Goal: Information Seeking & Learning: Compare options

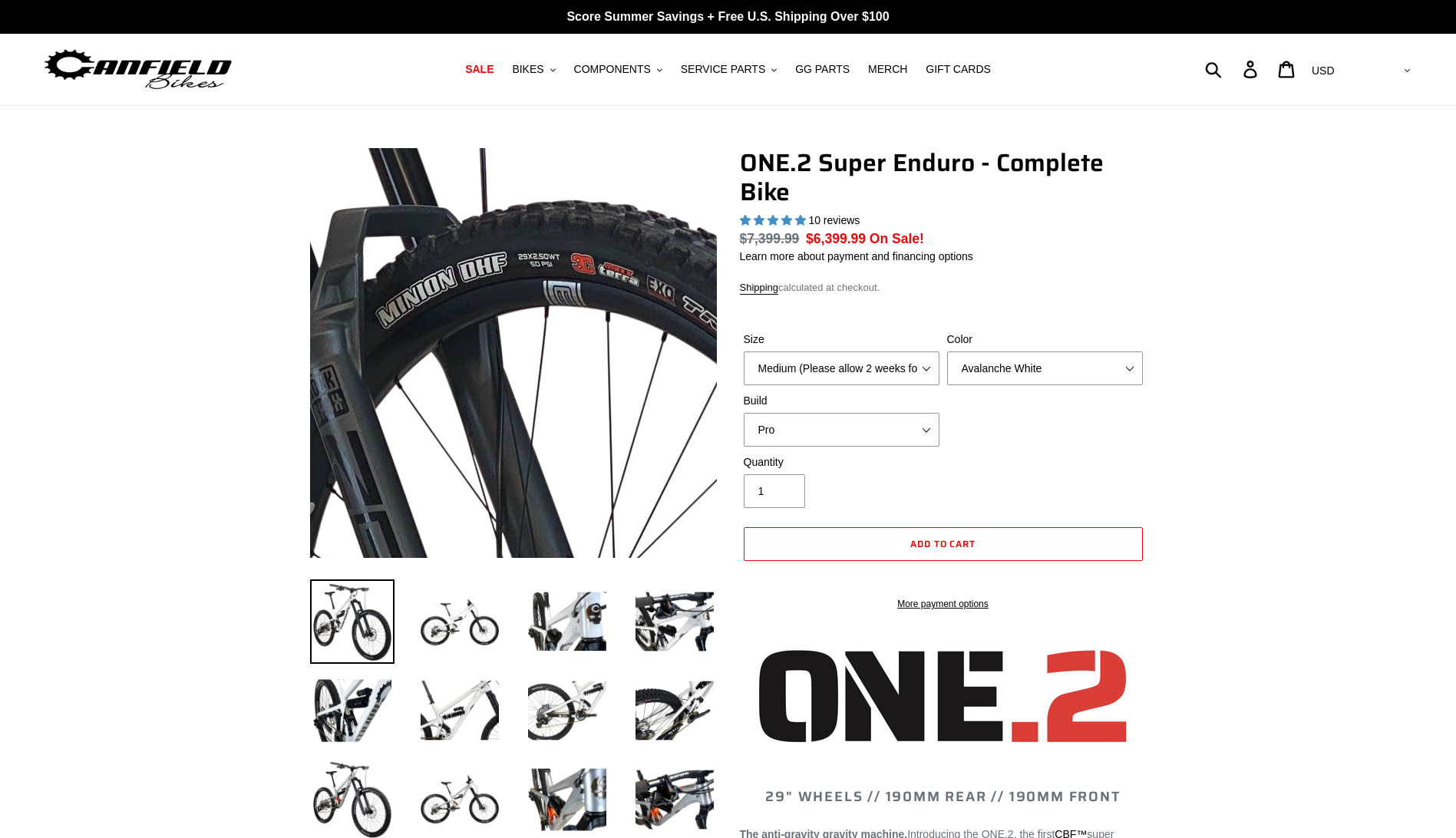
select select "highest-rating"
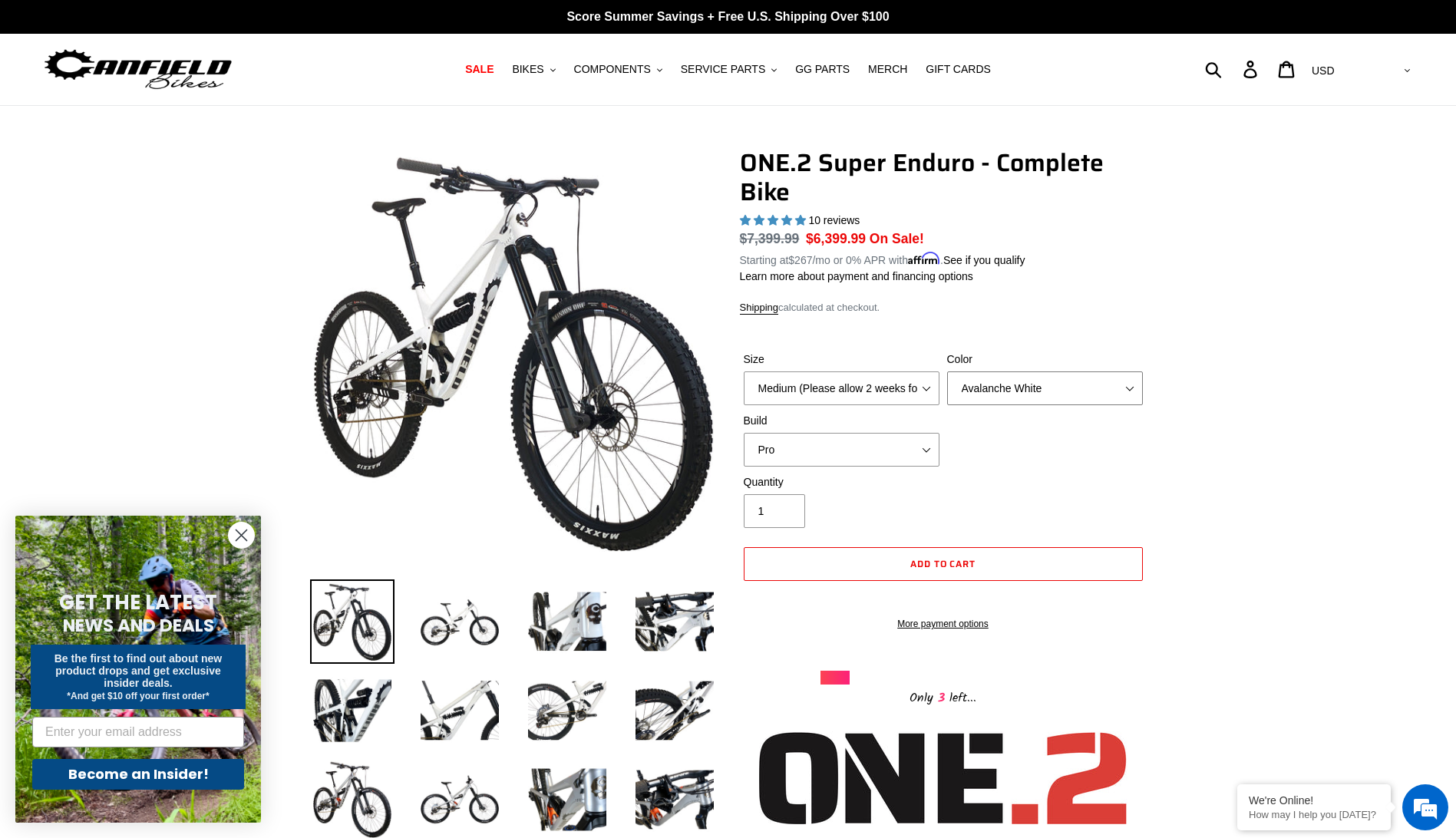
click at [1127, 383] on select "Avalanche White Bentonite Grey" at bounding box center [1045, 388] width 196 height 34
click at [1131, 379] on select "Avalanche White Bentonite Grey" at bounding box center [1045, 388] width 196 height 34
click at [930, 451] on select "Pro" at bounding box center [842, 449] width 196 height 34
click at [930, 390] on select "Medium (Please allow 2 weeks for delivery) Large (Sold Out)" at bounding box center [842, 388] width 196 height 34
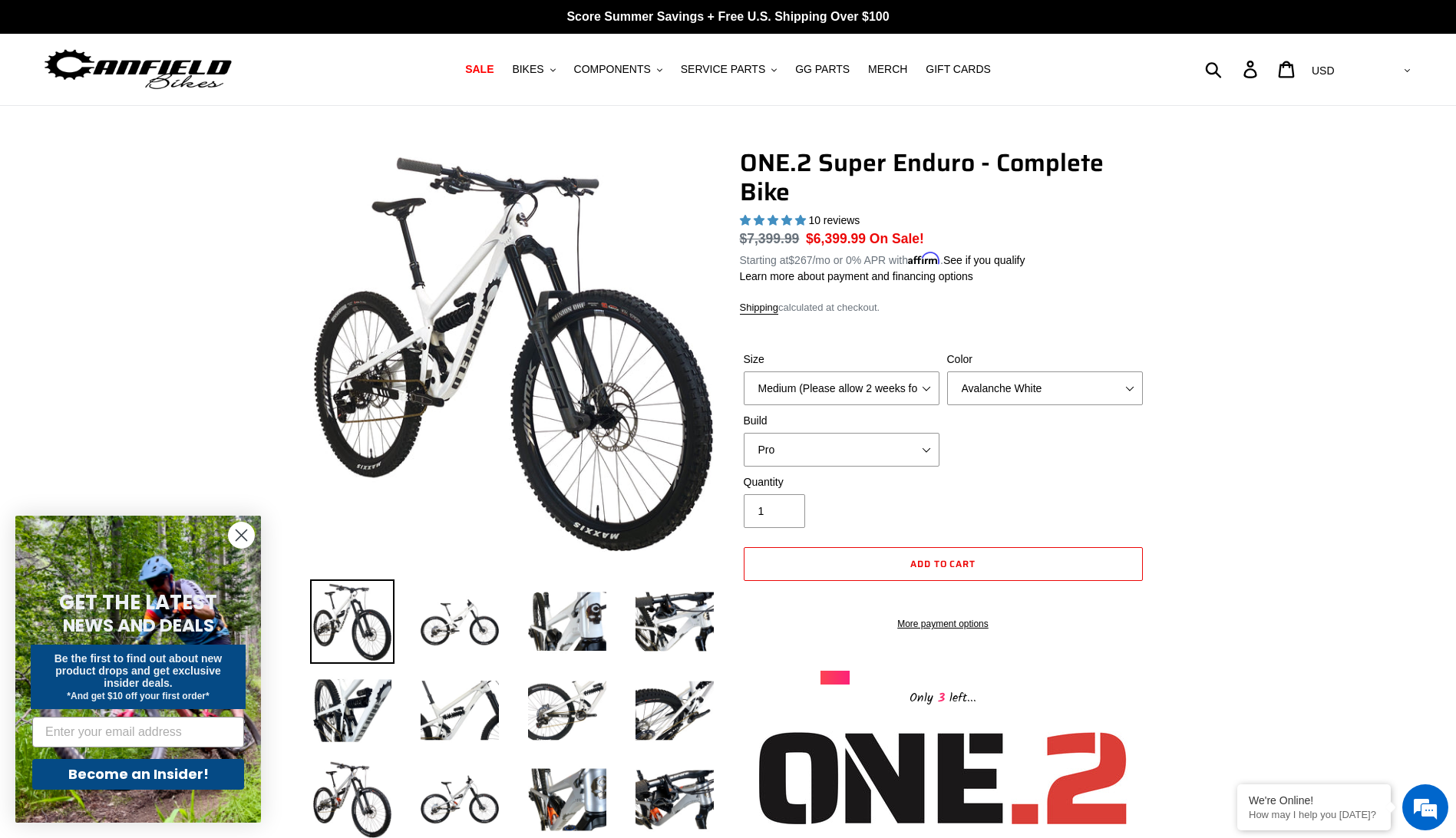
click at [893, 320] on div "ONE.2 Super Enduro - Complete Bike 10 reviews Regular price $7,399.99 Sale pric…" at bounding box center [944, 429] width 407 height 561
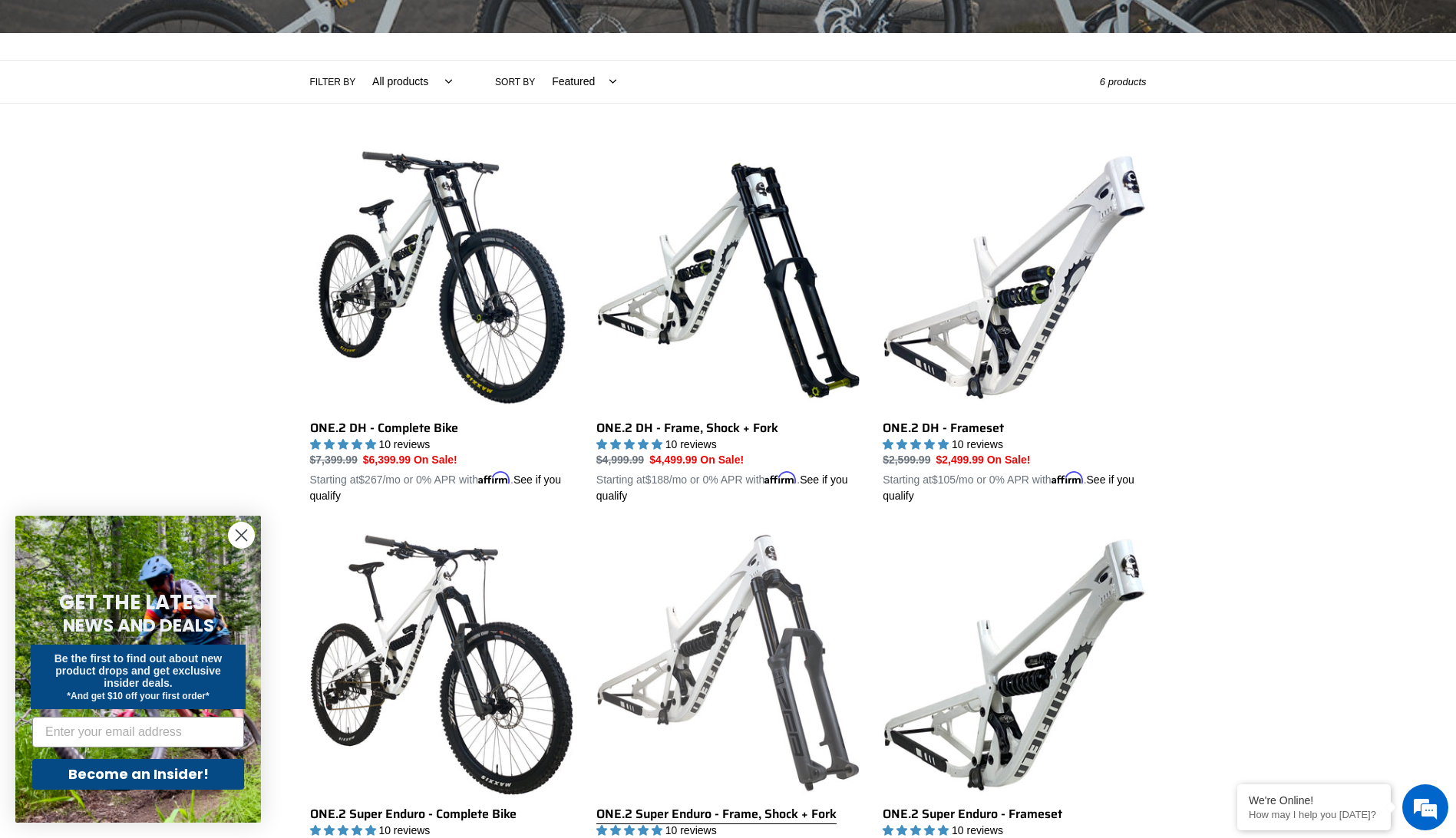
scroll to position [230, 0]
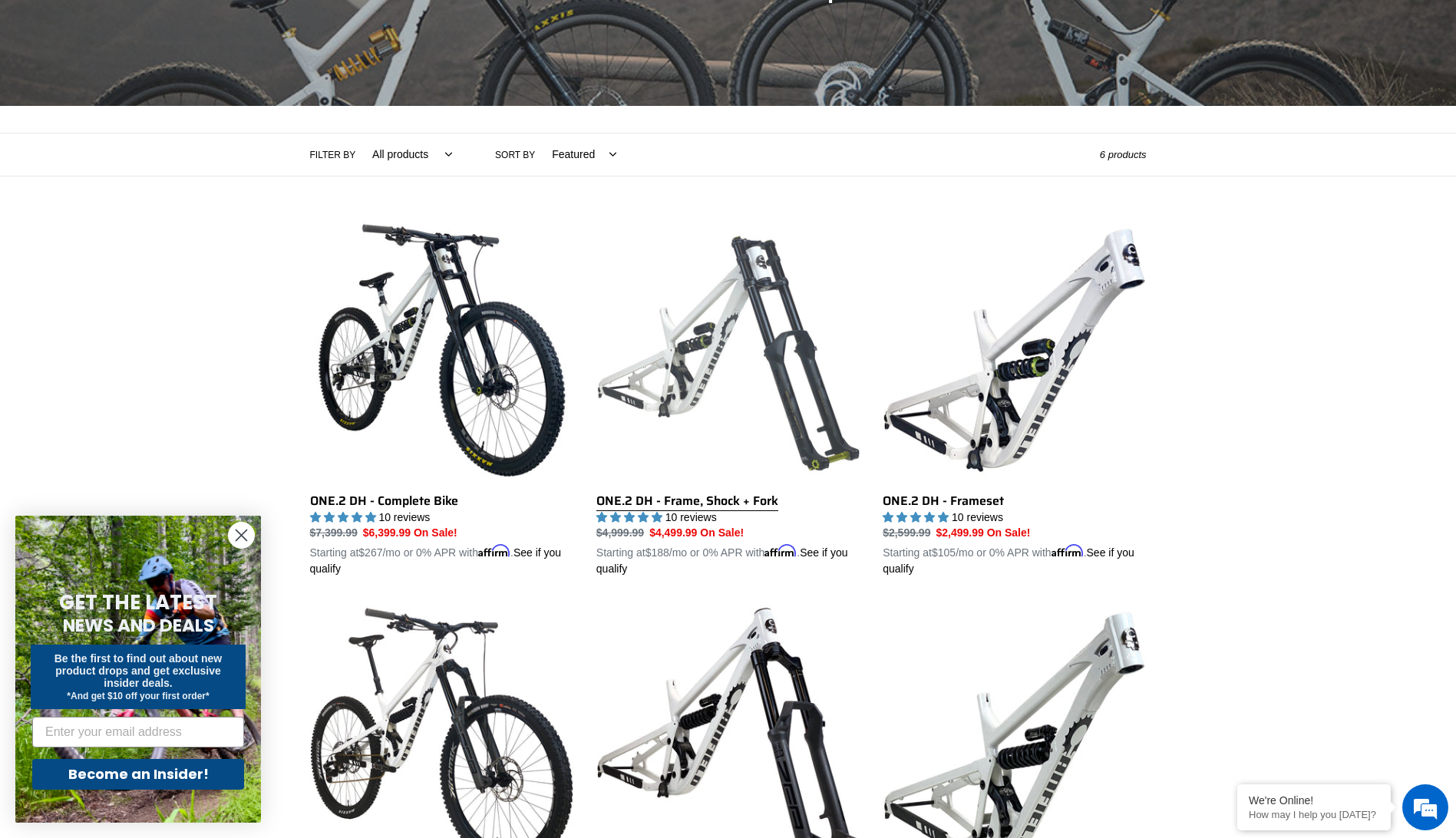
click at [688, 502] on link "ONE.2 DH - Frame, Shock + Fork" at bounding box center [728, 397] width 263 height 359
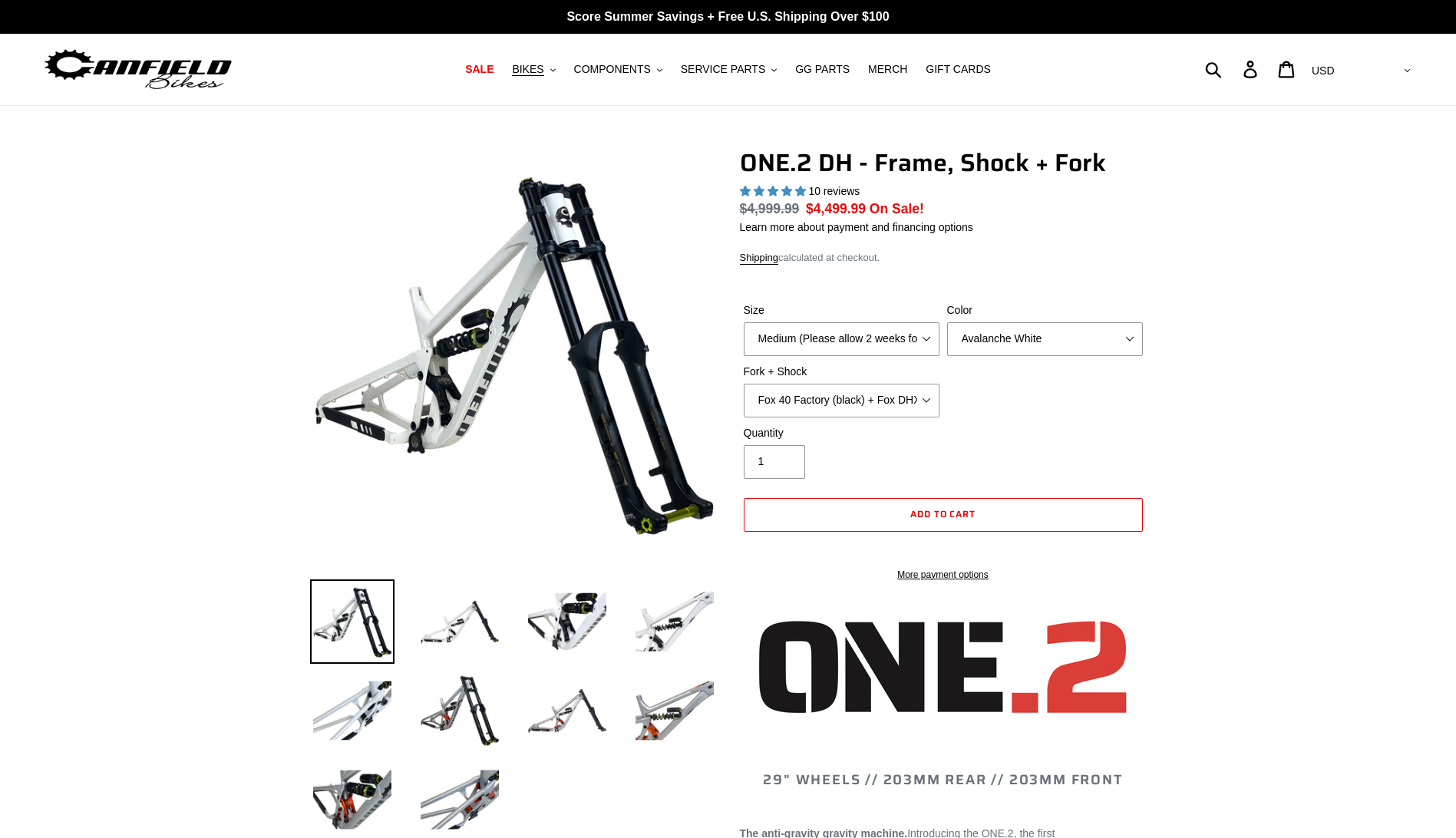
select select "highest-rating"
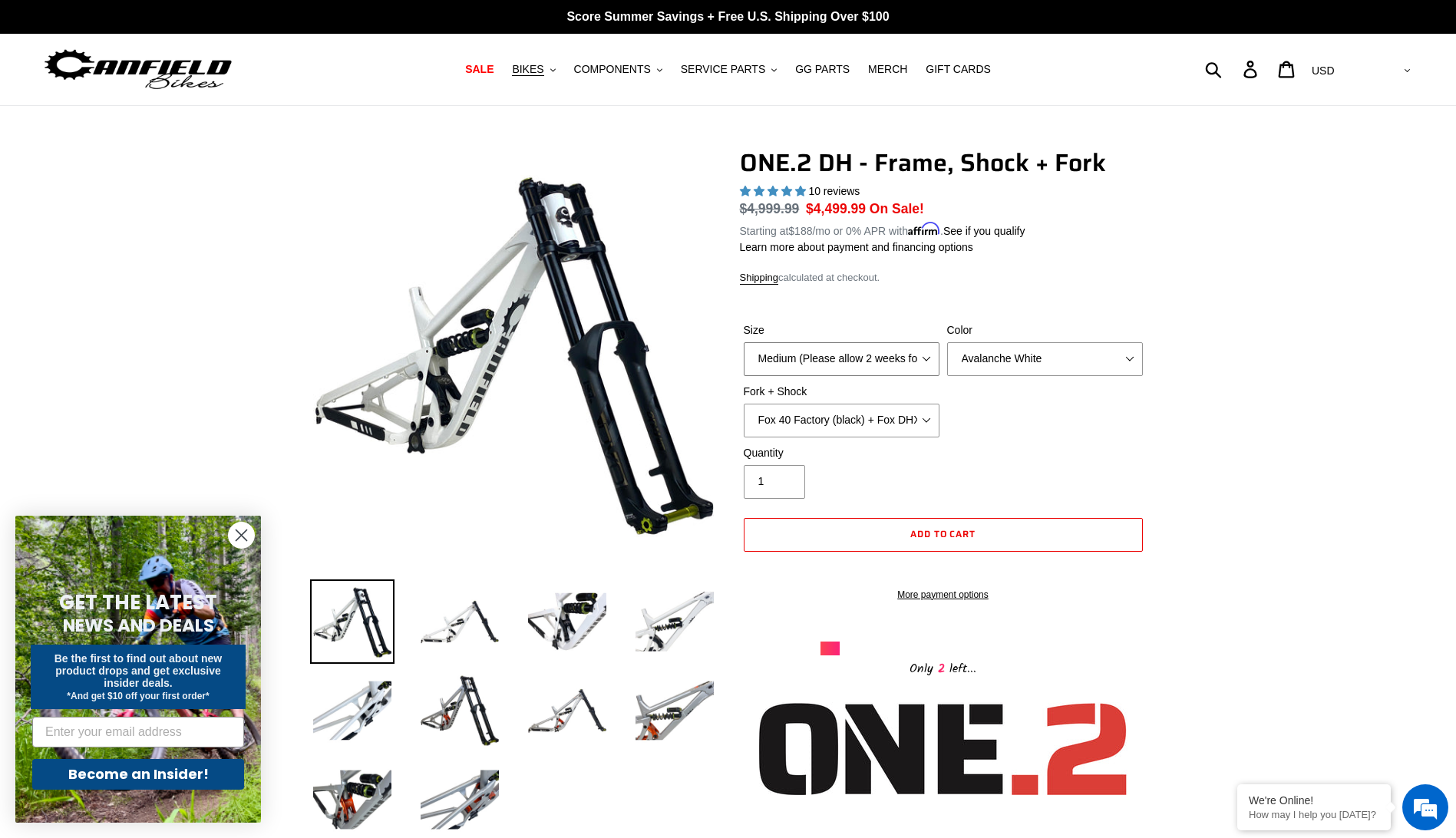
click at [924, 355] on select "Medium (Please allow 2 weeks for delivery) Large (Sold Out)" at bounding box center [842, 359] width 196 height 34
click at [919, 349] on select "Medium (Please allow 2 weeks for delivery) Large (Sold Out)" at bounding box center [842, 359] width 196 height 34
click at [1131, 358] on select "Avalanche White Bentonite Grey" at bounding box center [1045, 359] width 196 height 34
select select "Bentonite Grey"
click at [948, 342] on select "Avalanche White Bentonite Grey" at bounding box center [1045, 359] width 196 height 34
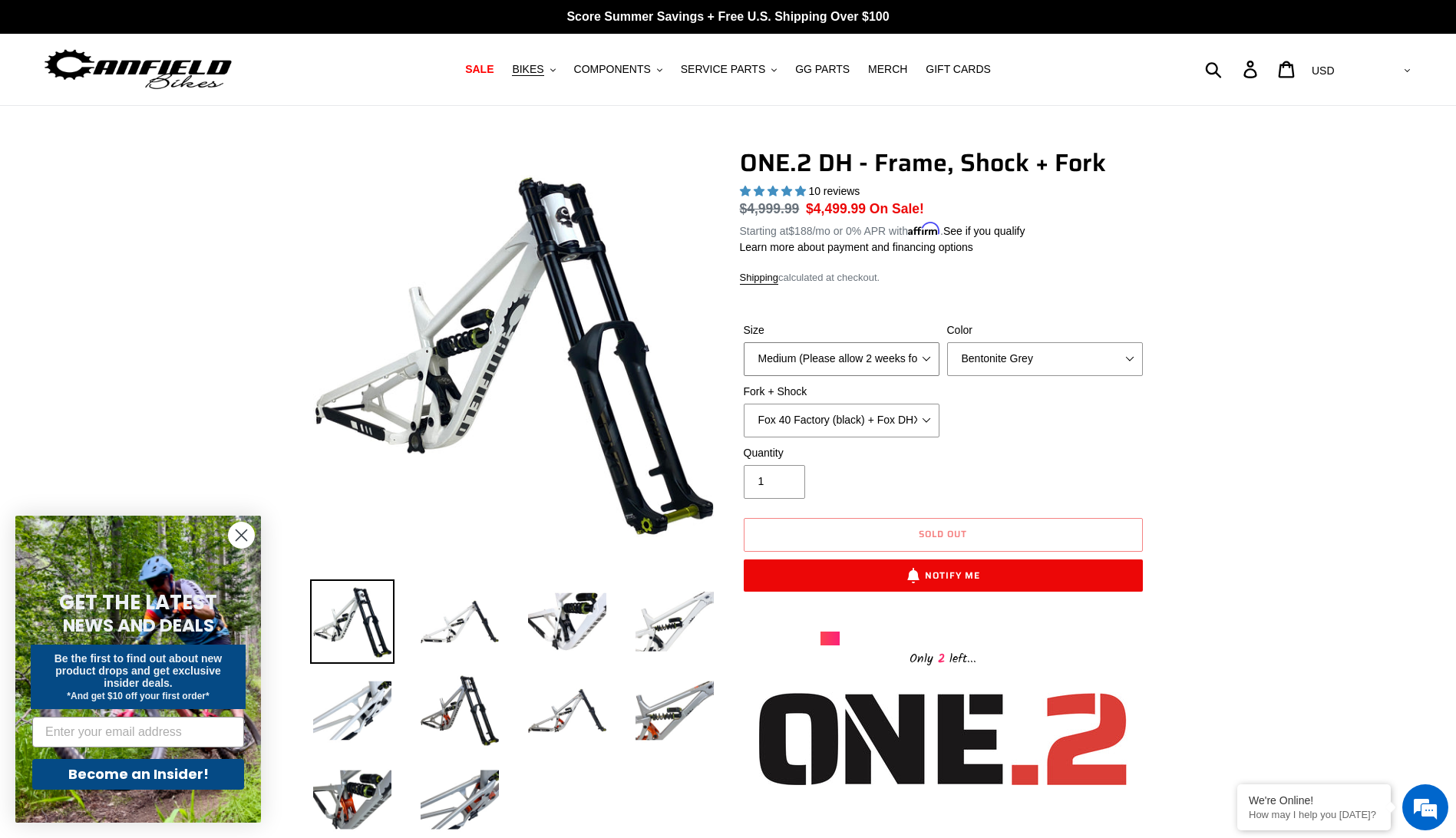
click at [933, 361] on select "Medium (Please allow 2 weeks for delivery) Large (Sold Out)" at bounding box center [842, 359] width 196 height 34
click at [931, 361] on select "Medium (Please allow 2 weeks for delivery) Large (Sold Out)" at bounding box center [842, 359] width 196 height 34
click at [931, 414] on select "Fox 40 Factory (black) + Fox DHX2 250x75 Fox 40 Factory (orange) + Fox DHX2 250…" at bounding box center [842, 420] width 196 height 34
click at [982, 397] on div "Size Medium (Please allow 2 weeks for delivery) Large (Sold Out) Color Avalanch…" at bounding box center [944, 383] width 407 height 123
click at [932, 416] on select "Fox 40 Factory (black) + Fox DHX2 250x75 Fox 40 Factory (orange) + Fox DHX2 250…" at bounding box center [842, 420] width 196 height 34
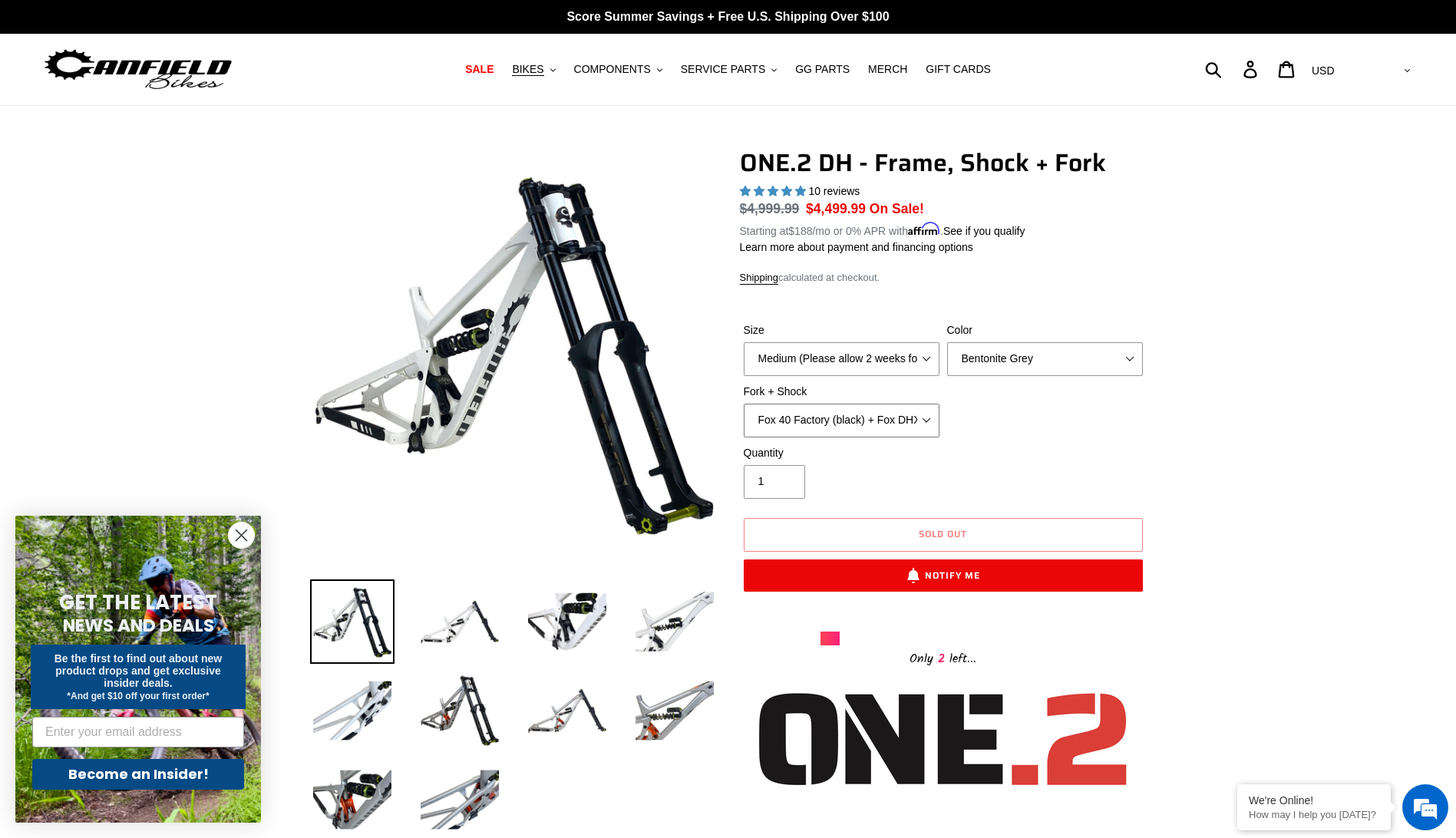
select select "RockShox BoXXer Ultimate 35mm (red) + RockShox Vivid DH Coil"
click at [744, 404] on select "Fox 40 Factory (black) + Fox DHX2 250x75 Fox 40 Factory (orange) + Fox DHX2 250…" at bounding box center [842, 420] width 196 height 34
click at [929, 360] on select "Medium (Please allow 2 weeks for delivery) Large (Sold Out)" at bounding box center [842, 359] width 196 height 34
